Goal: Task Accomplishment & Management: Manage account settings

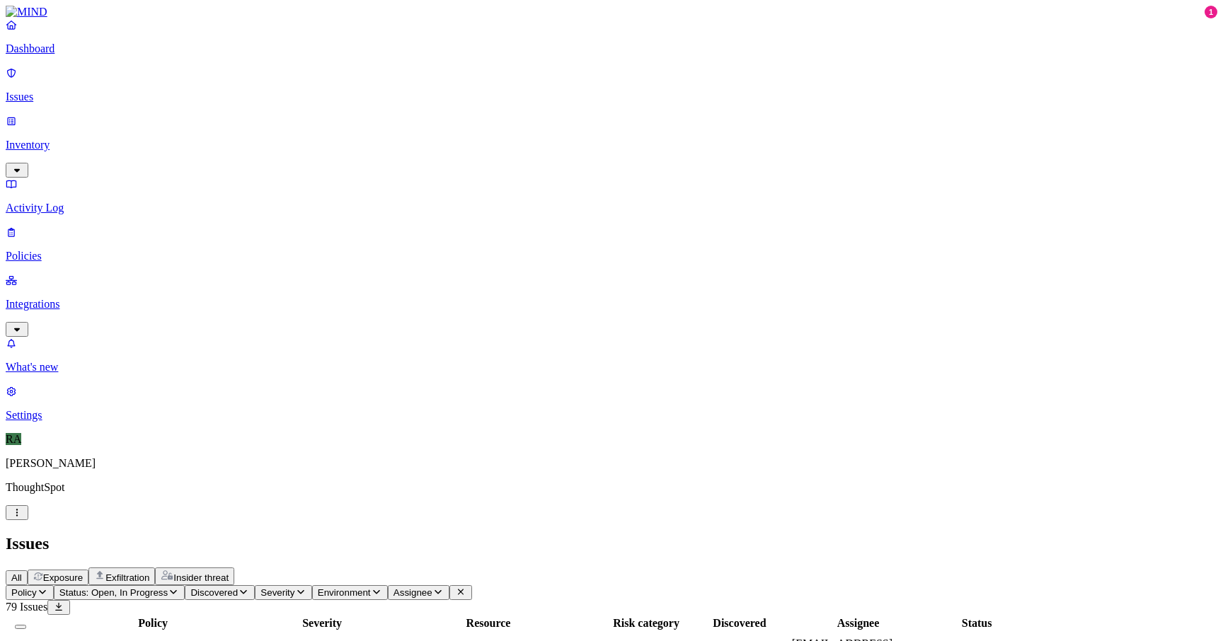
click at [26, 625] on button "Select all" at bounding box center [20, 627] width 11 height 4
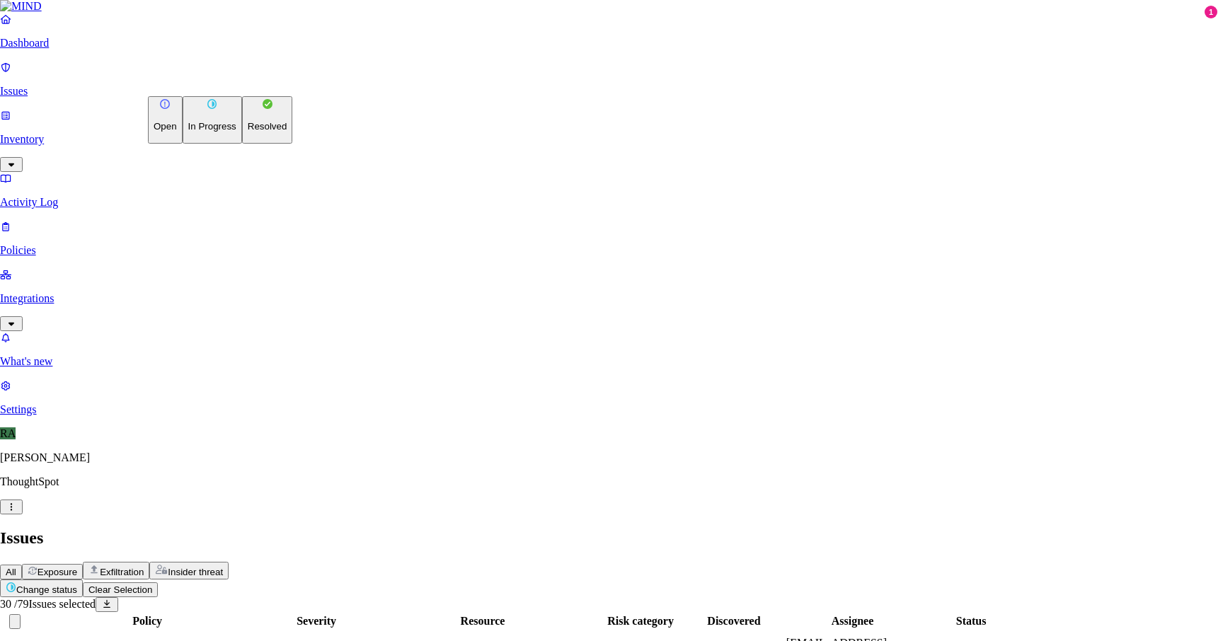
click at [248, 132] on p "Resolved" at bounding box center [268, 126] width 40 height 11
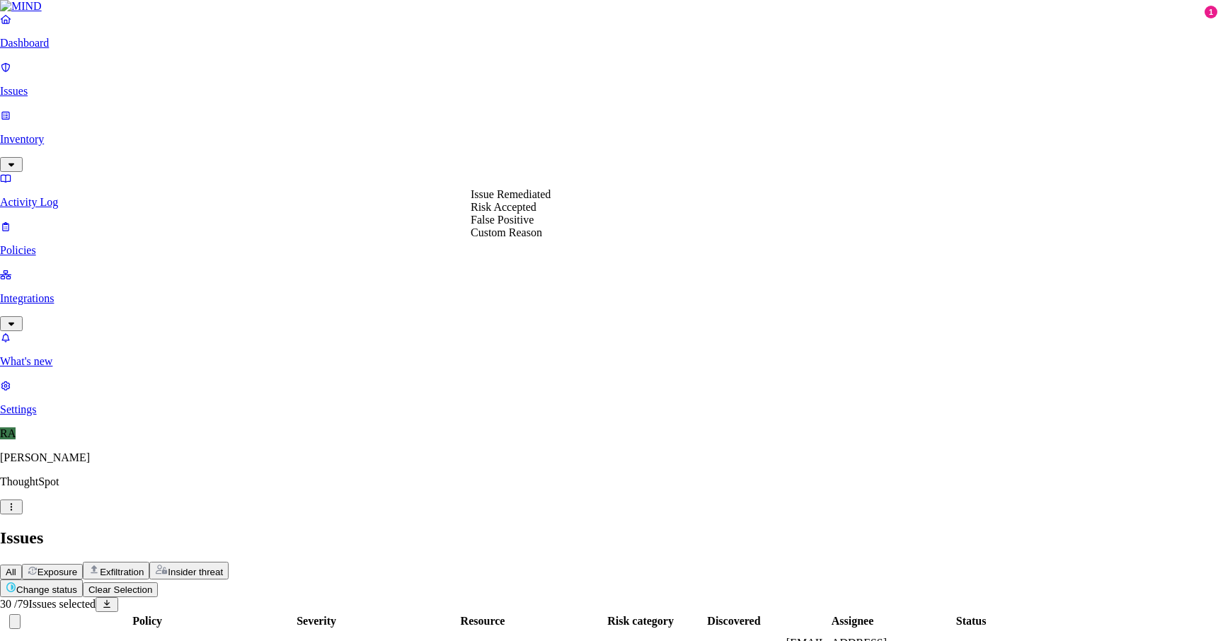
select select "Custom Reason"
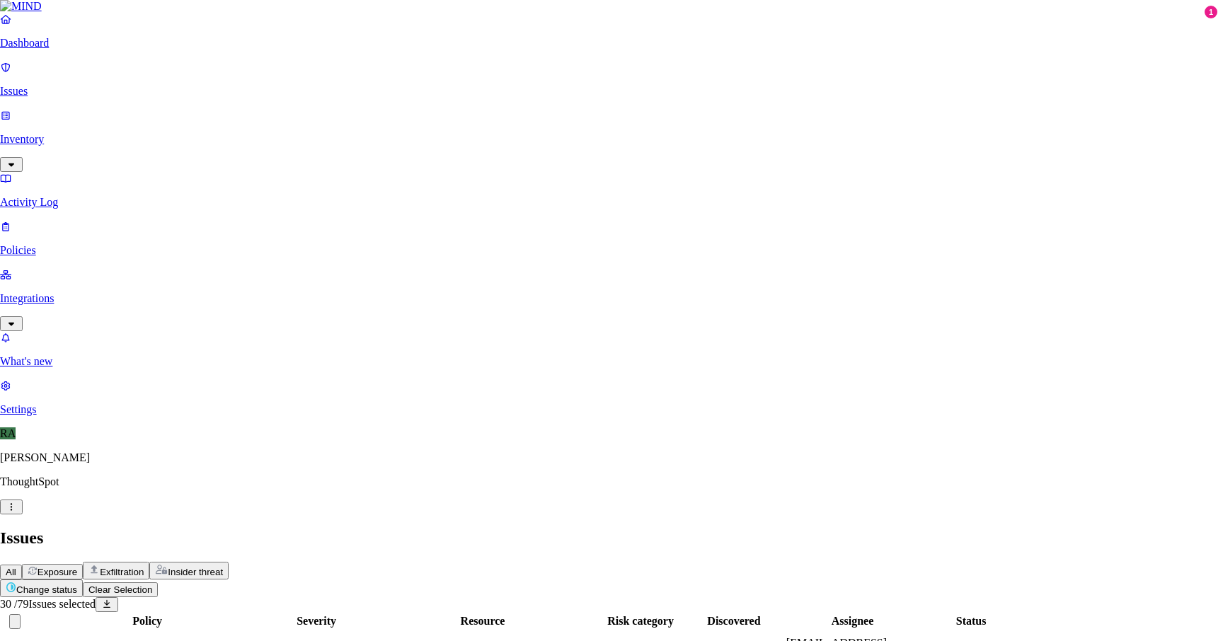
type textarea "user machine is being replaced"
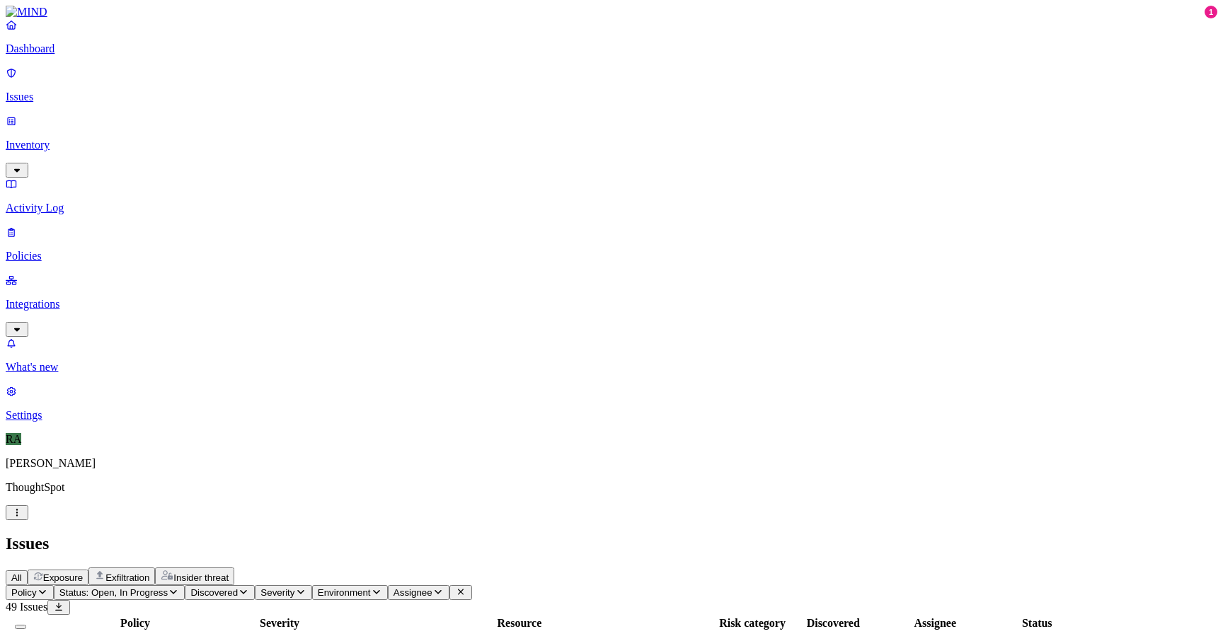
click at [26, 625] on button "Select all" at bounding box center [20, 627] width 11 height 4
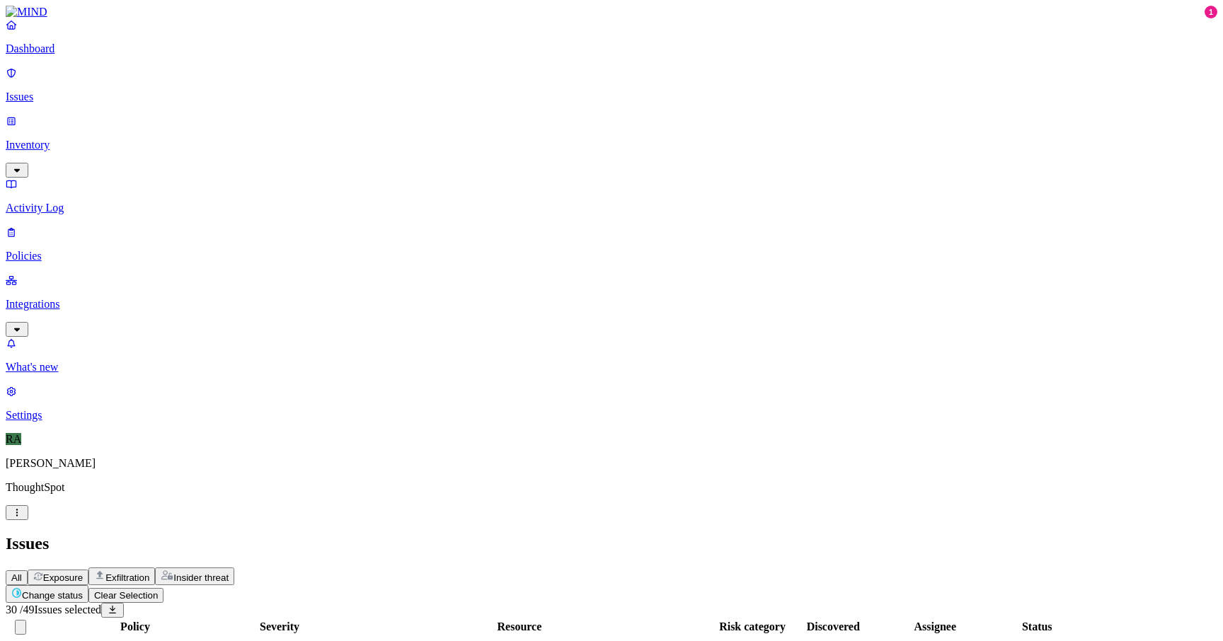
scroll to position [382, 0]
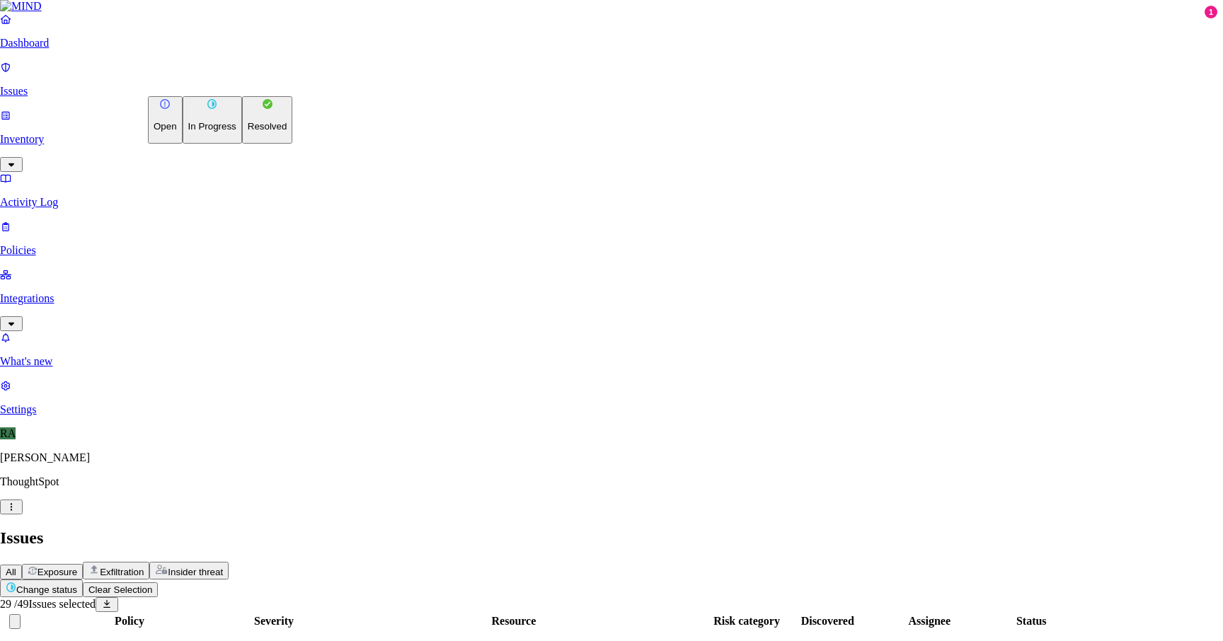
click at [242, 144] on button "Resolved" at bounding box center [267, 119] width 51 height 47
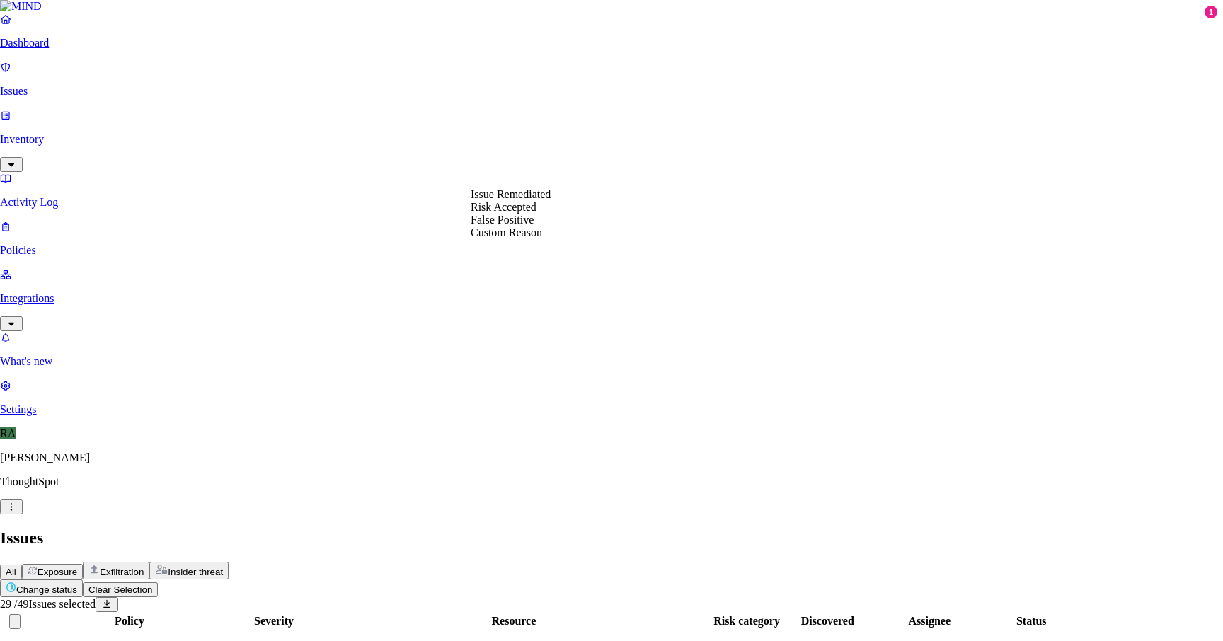
select select "Custom Reason"
type textarea "user machine is being replaced"
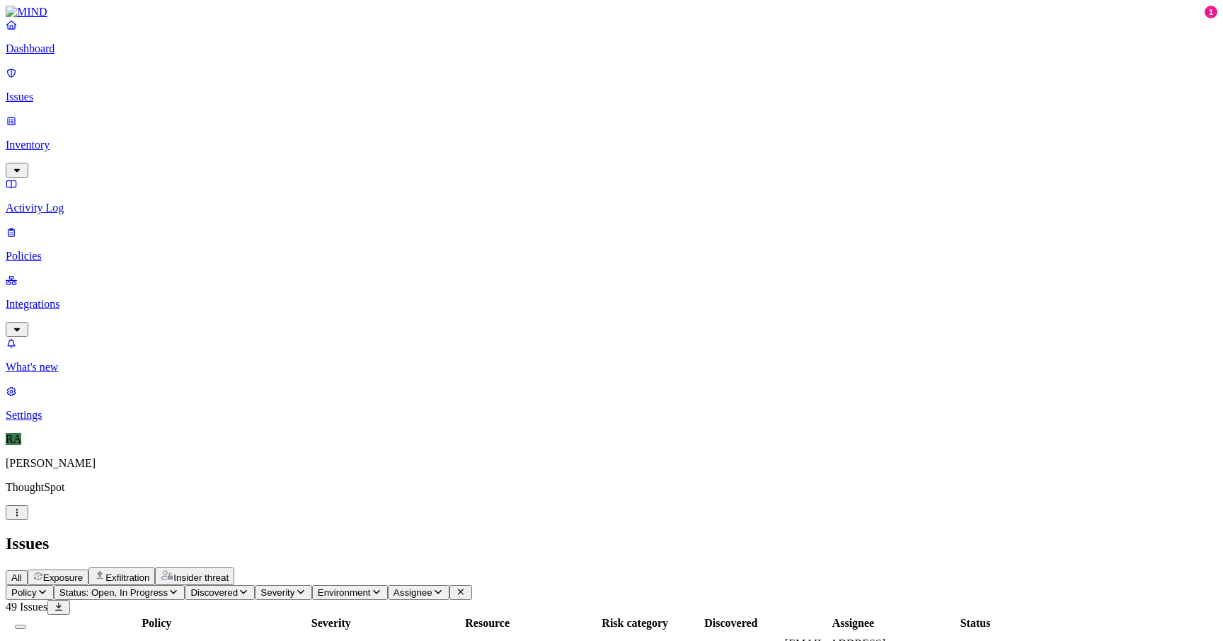
click at [26, 625] on button "Select all" at bounding box center [20, 627] width 11 height 4
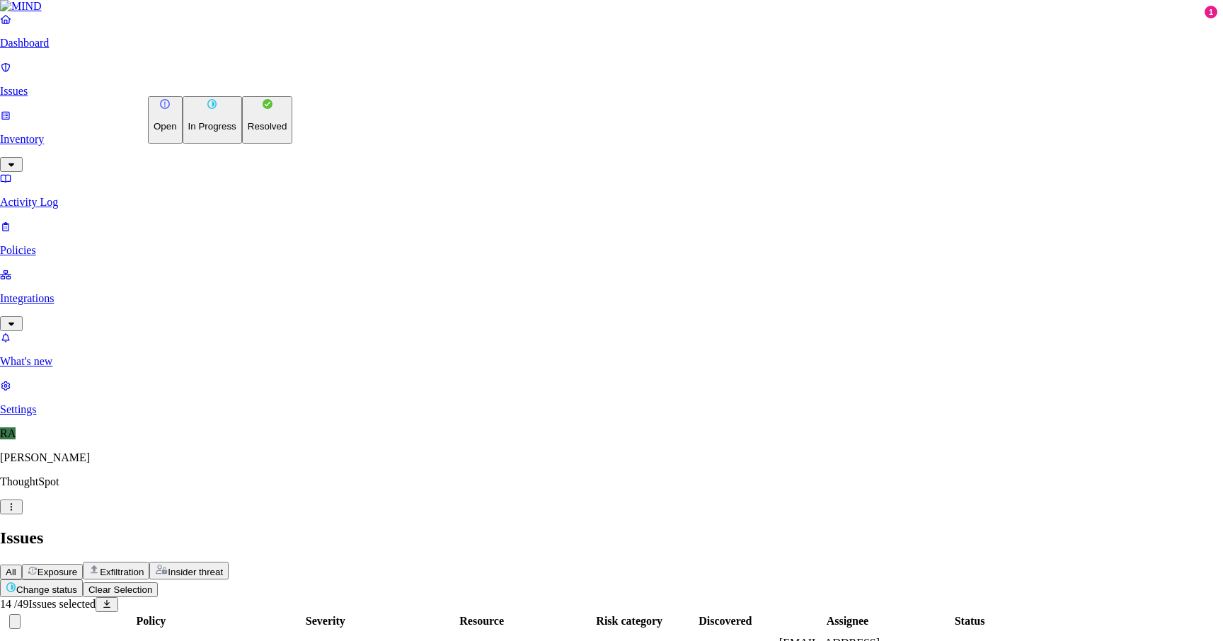
click at [248, 132] on p "Resolved" at bounding box center [268, 126] width 40 height 11
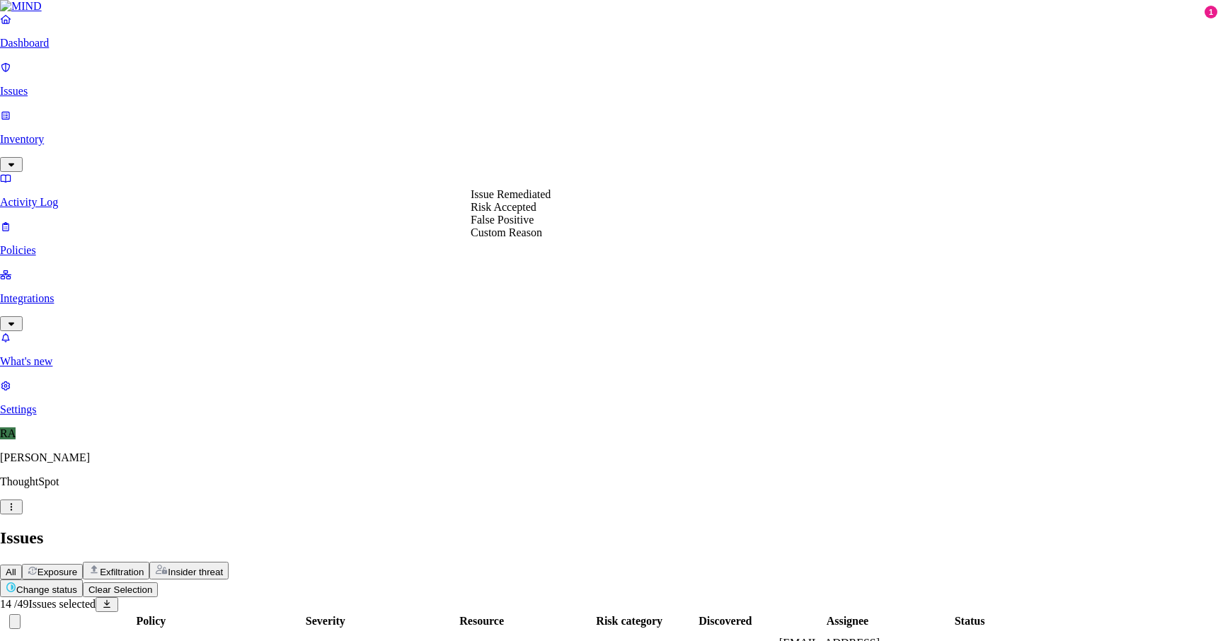
select select "Custom Reason"
type textarea "user machine is being replaced"
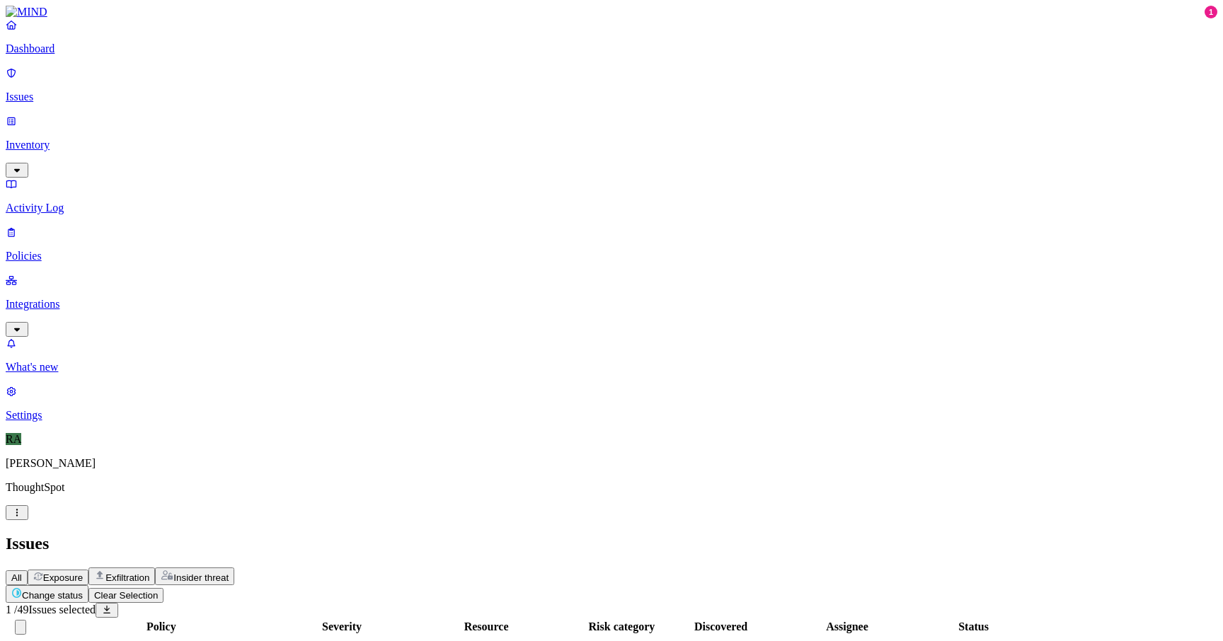
click at [207, 86] on html "Dashboard Issues Inventory Activity Log Policies Integrations What's new 1 Sett…" at bounding box center [611, 571] width 1223 height 1143
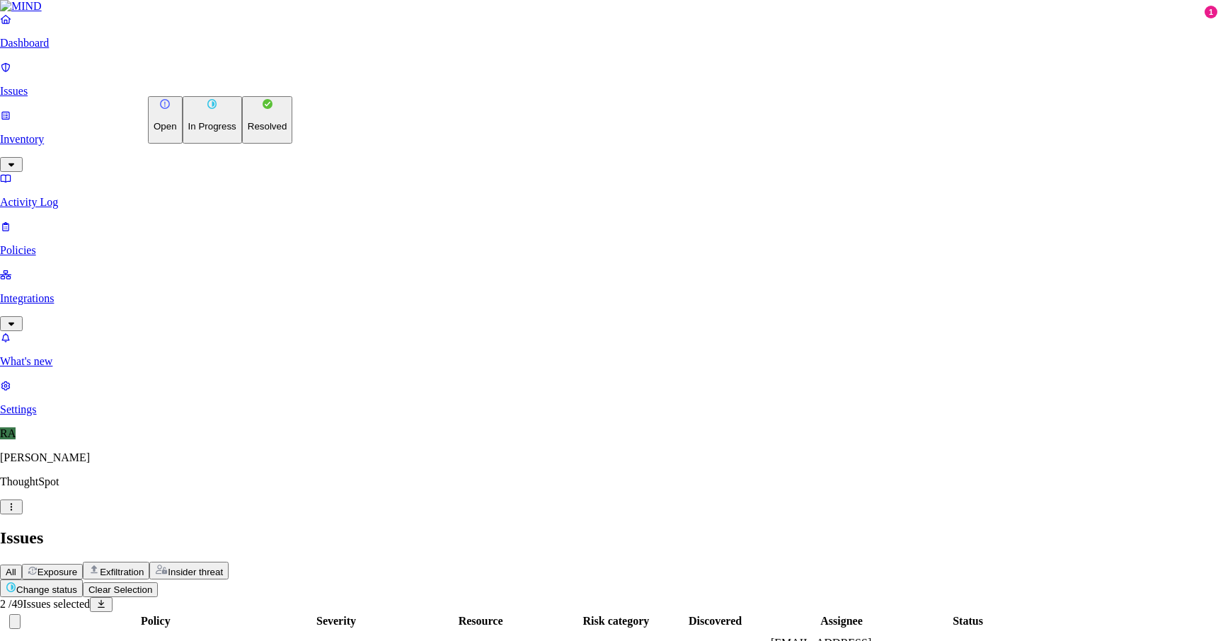
click at [242, 144] on button "Resolved" at bounding box center [267, 119] width 51 height 47
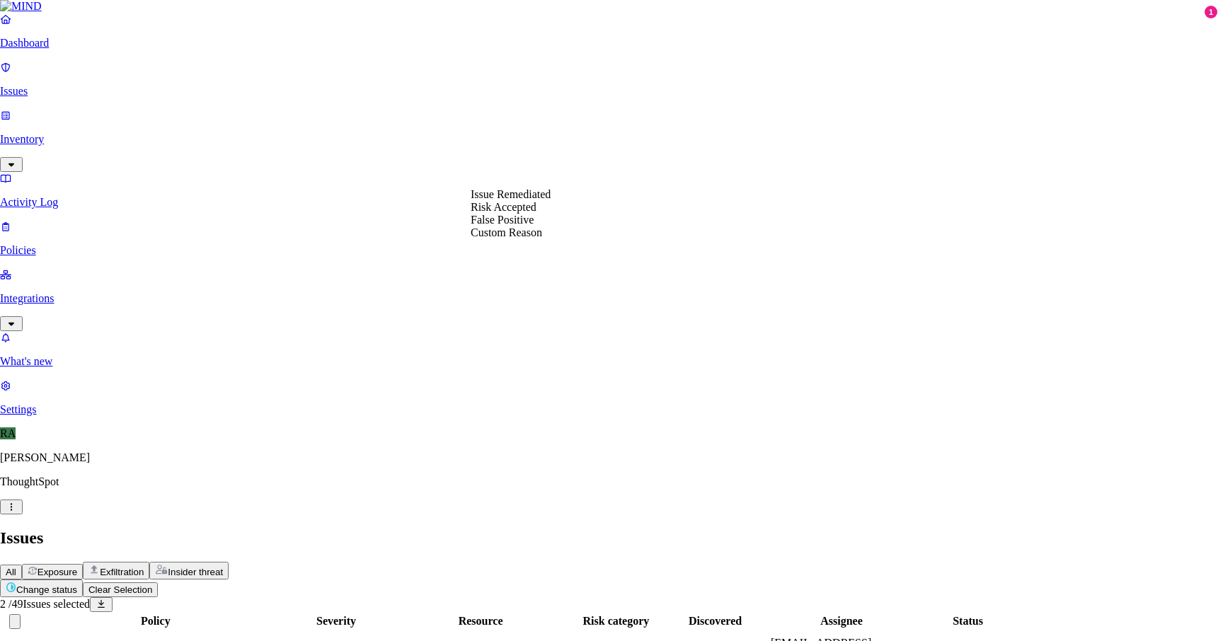
select select "Custom Reason"
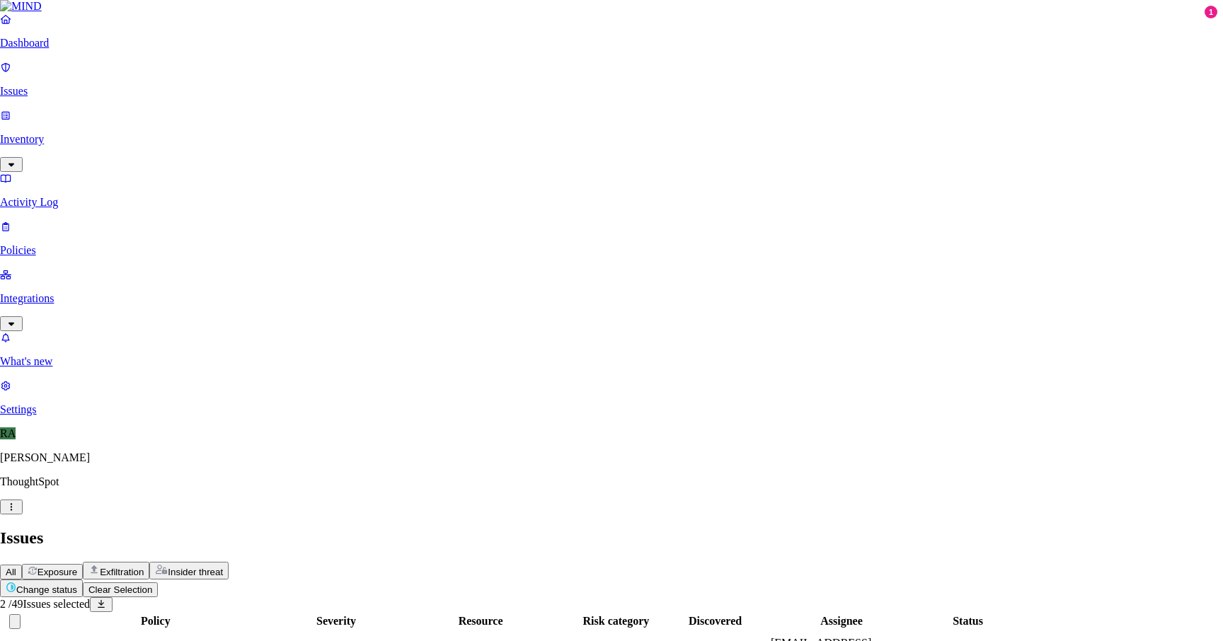
type textarea "informed user those files were now deleted"
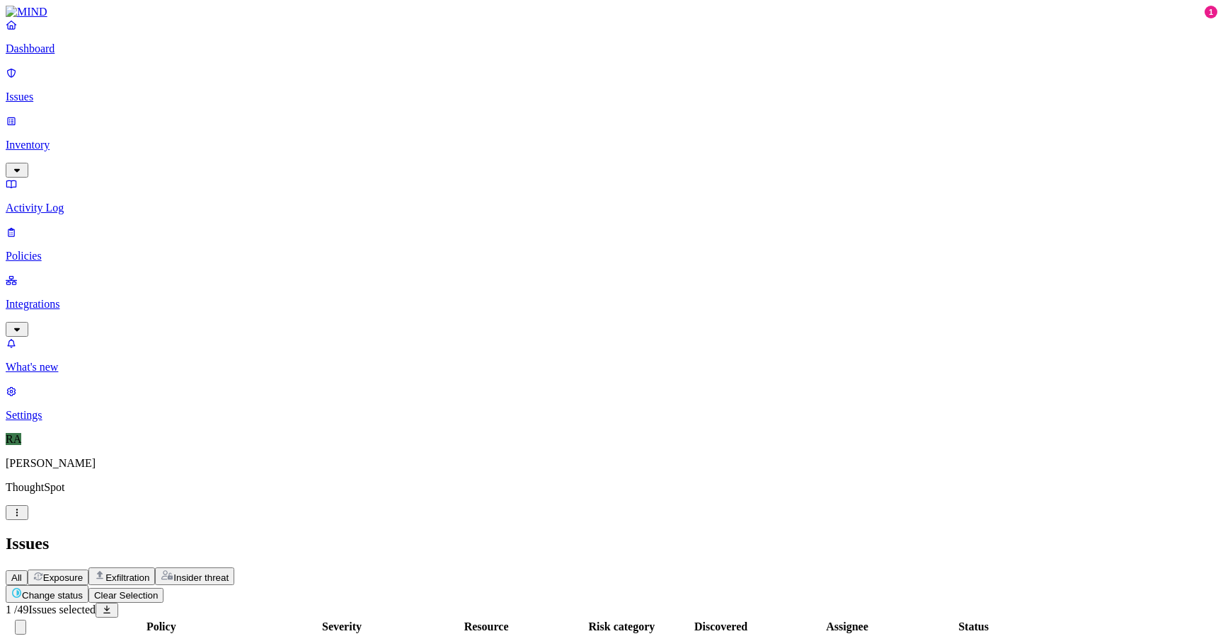
type button "on"
